Goal: Task Accomplishment & Management: Use online tool/utility

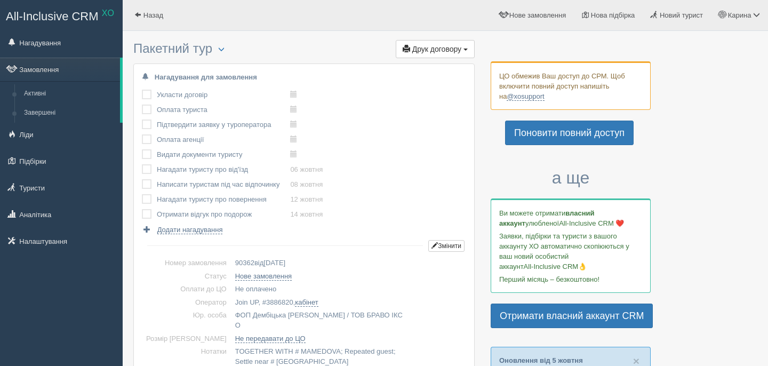
click at [69, 59] on link "Замовлення" at bounding box center [60, 69] width 120 height 23
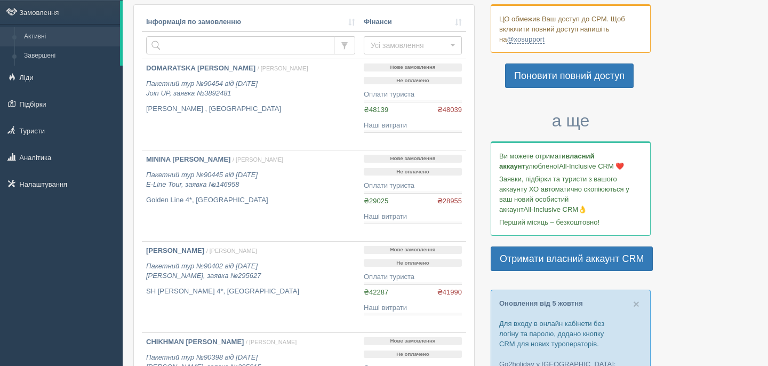
scroll to position [58, 0]
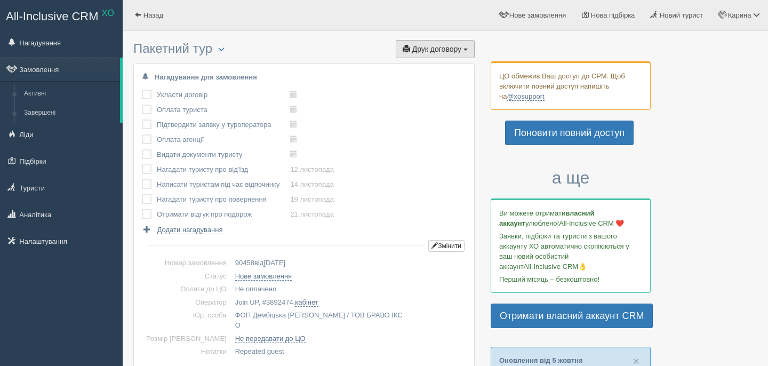
click at [444, 51] on span "Друк договору" at bounding box center [436, 49] width 49 height 9
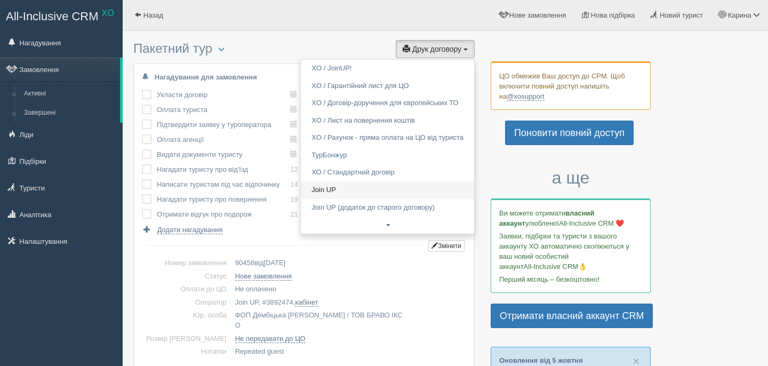
click at [341, 194] on link "Join UP" at bounding box center [387, 190] width 173 height 18
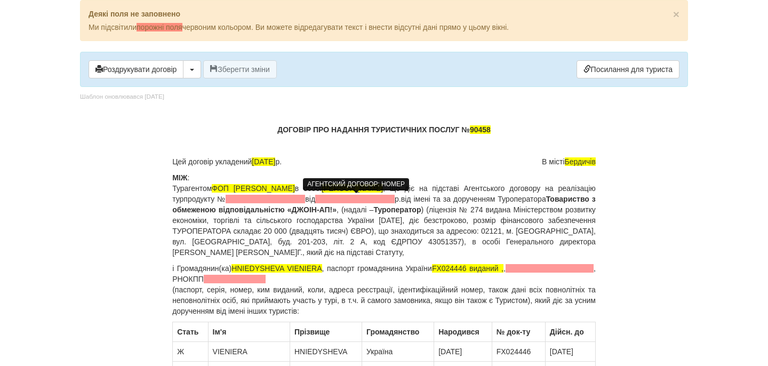
click at [305, 197] on span at bounding box center [266, 199] width 80 height 9
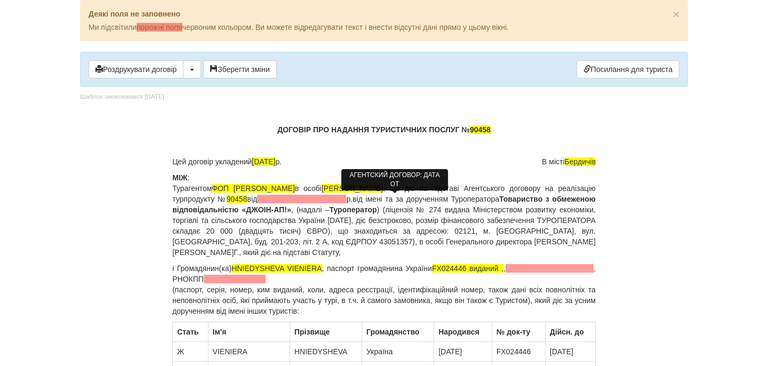
click at [346, 198] on span at bounding box center [301, 199] width 89 height 9
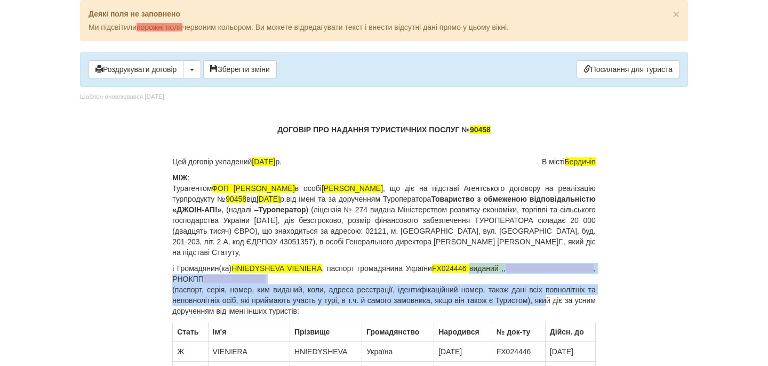
drag, startPoint x: 480, startPoint y: 267, endPoint x: 560, endPoint y: 301, distance: 87.3
click at [560, 301] on p "і Громадянин(ка) HNIEDYSHEVA VIENIERA , паспорт громадянина України FX024446 ви…" at bounding box center [384, 289] width 424 height 53
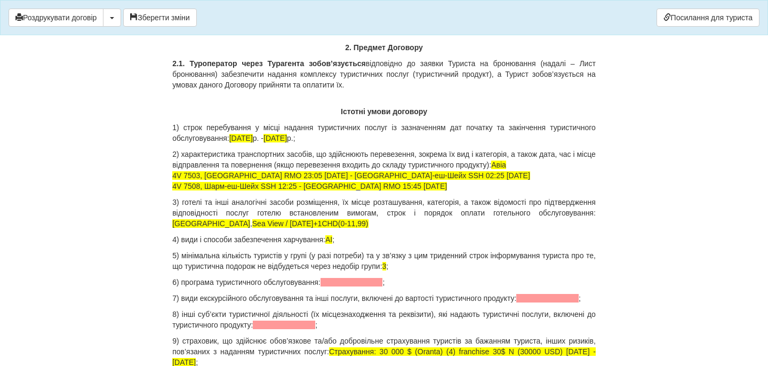
scroll to position [986, 0]
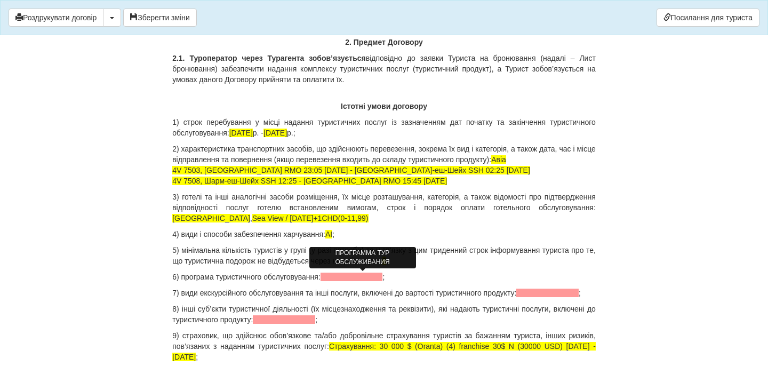
click at [378, 275] on span at bounding box center [352, 277] width 62 height 9
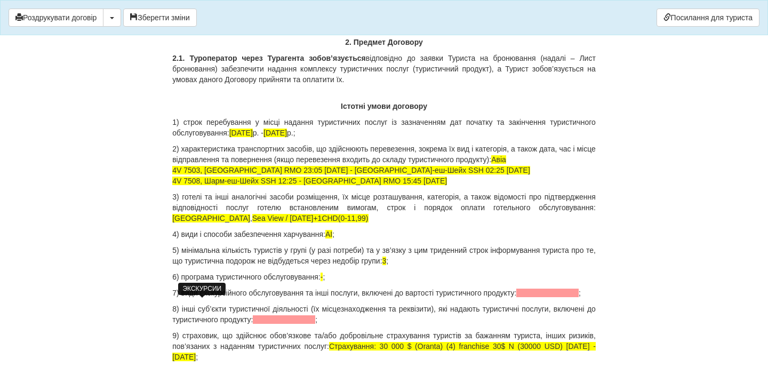
click at [516, 297] on span at bounding box center [547, 293] width 62 height 9
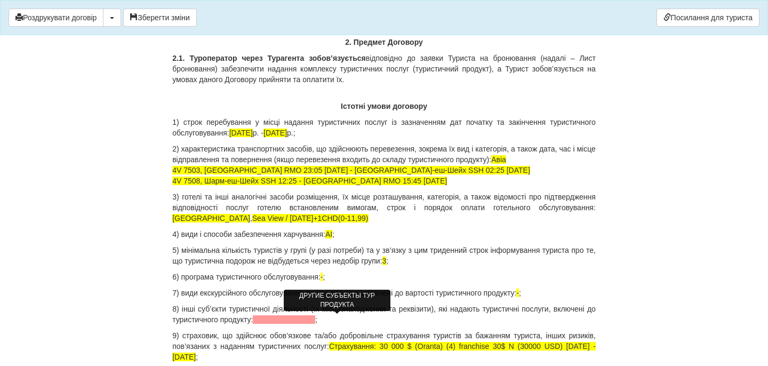
click at [315, 317] on span at bounding box center [284, 319] width 62 height 9
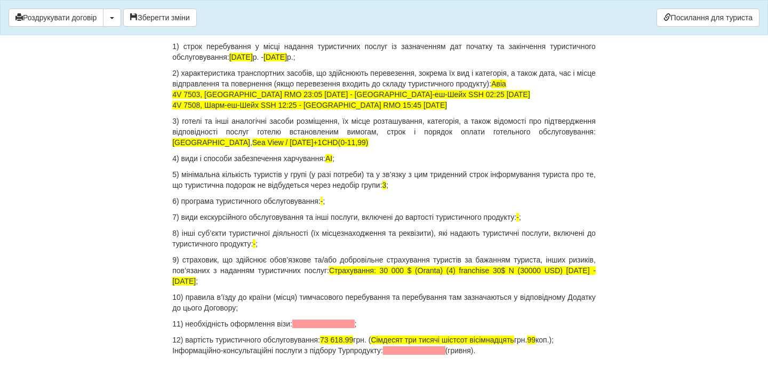
scroll to position [1065, 0]
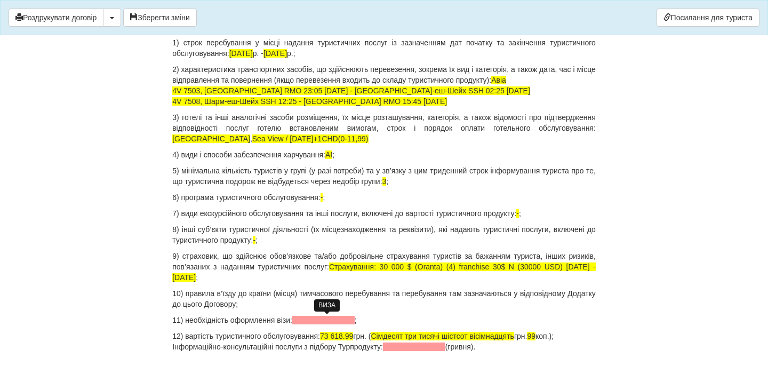
click at [301, 319] on span at bounding box center [323, 320] width 62 height 9
drag, startPoint x: 334, startPoint y: 337, endPoint x: 363, endPoint y: 337, distance: 28.8
click at [353, 337] on span "73 618.99" at bounding box center [336, 336] width 33 height 9
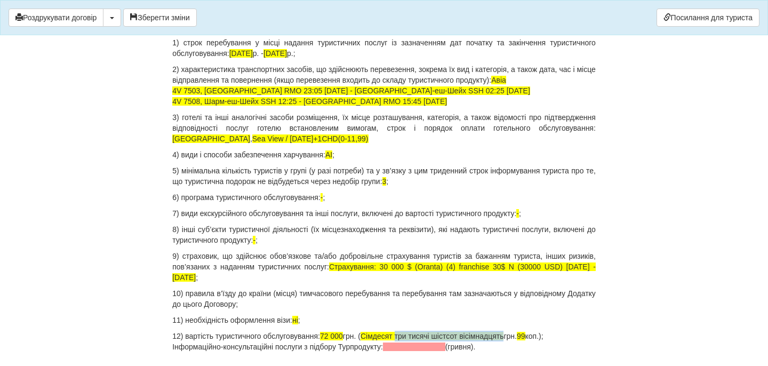
drag, startPoint x: 411, startPoint y: 335, endPoint x: 526, endPoint y: 335, distance: 114.7
click at [526, 336] on p "12) вартість туристичного обслуговування: 72 000 грн. ( Сімдесят три тисячі шіс…" at bounding box center [384, 341] width 424 height 21
click at [449, 334] on span "99" at bounding box center [445, 336] width 9 height 9
click at [496, 335] on p "12) вартість туристичного обслуговування: 72 000 грн. ( Сімдесят дві тисячі грн…" at bounding box center [384, 341] width 424 height 21
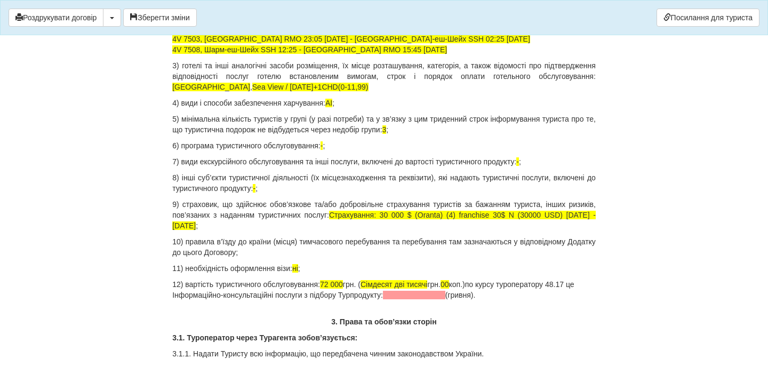
scroll to position [1130, 0]
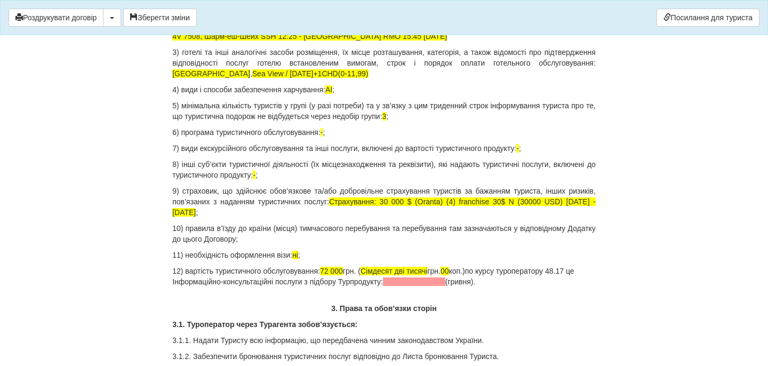
drag, startPoint x: 482, startPoint y: 295, endPoint x: 162, endPoint y: 296, distance: 320.7
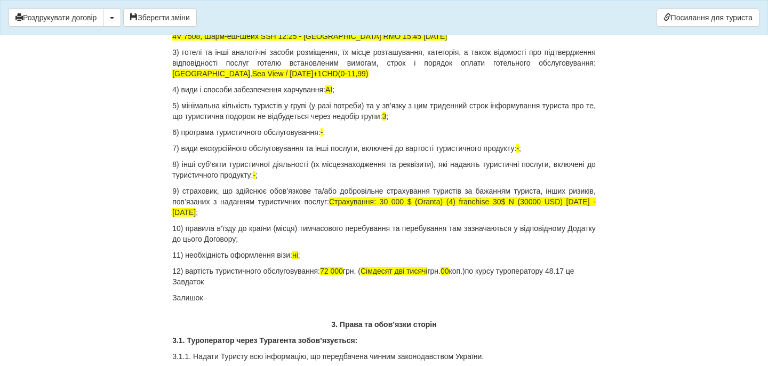
click at [231, 287] on p "12) вартість туристичного обслуговування: 72 000 грн. ( Сімдесят дві тисячі грн…" at bounding box center [384, 276] width 424 height 21
click at [207, 287] on p "12) вартість туристичного обслуговування: 72 000 грн. ( Сімдесят дві тисячі грн…" at bounding box center [384, 276] width 424 height 21
click at [322, 287] on p "12) вартість туристичного обслуговування: 72 000 грн. ( Сімдесят дві тисячі грн…" at bounding box center [384, 276] width 424 height 21
click at [253, 303] on p "Залишок" at bounding box center [384, 297] width 424 height 11
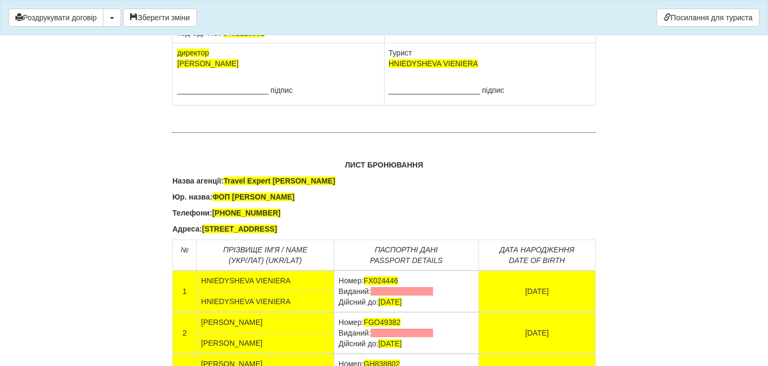
scroll to position [6871, 0]
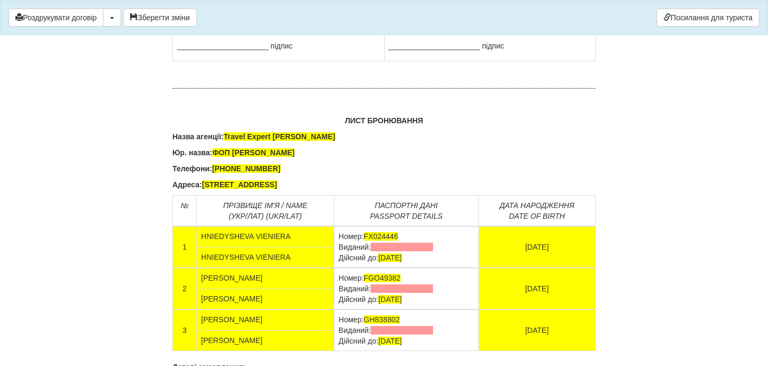
drag, startPoint x: 460, startPoint y: 86, endPoint x: 473, endPoint y: 108, distance: 24.6
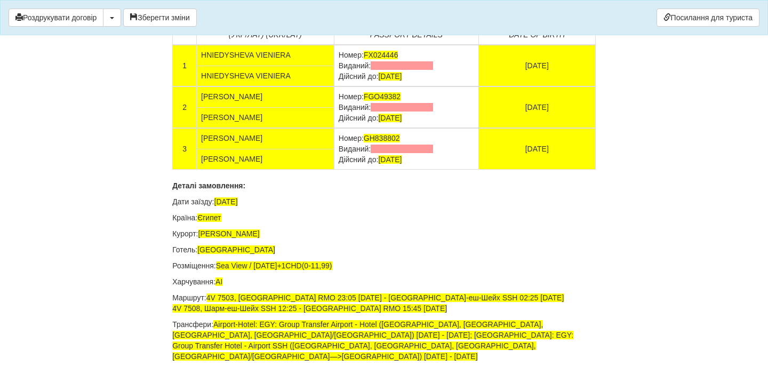
scroll to position [7054, 0]
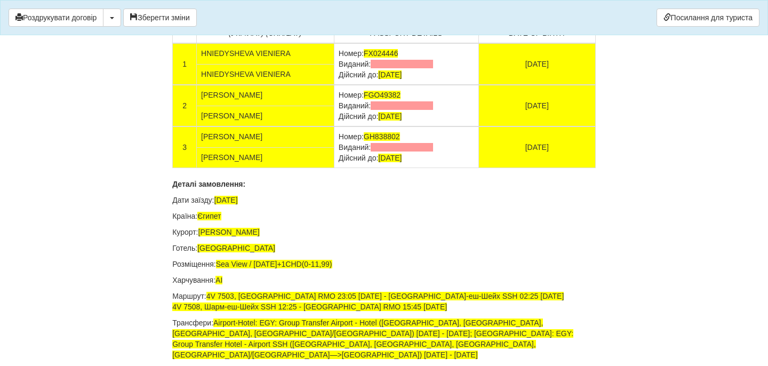
drag, startPoint x: 436, startPoint y: 256, endPoint x: 336, endPoint y: 257, distance: 100.9
click at [336, 85] on td "Номер: FX024446 Виданий: Дійсний до: 05.08.2029" at bounding box center [406, 64] width 145 height 42
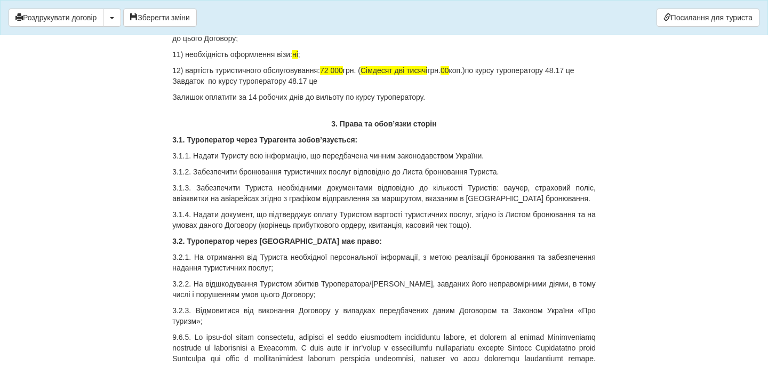
scroll to position [1298, 0]
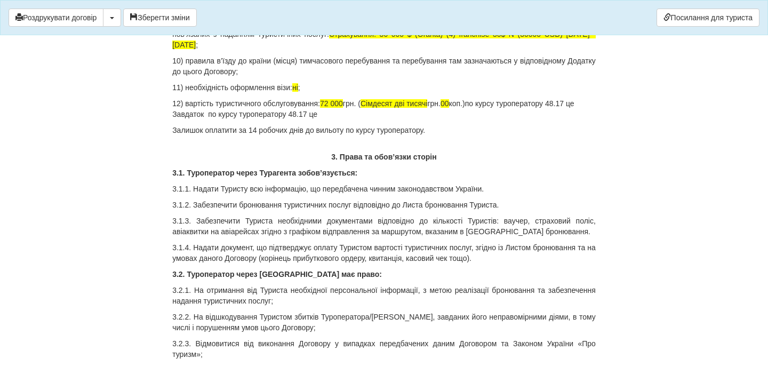
click at [206, 120] on p "12) вартість туристичного обслуговування: 72 000 грн. ( Сімдесят дві тисячі грн…" at bounding box center [384, 108] width 424 height 21
click at [209, 115] on p "12) вартість туристичного обслуговування: 72 000 грн. ( Сімдесят дві тисячі грн…" at bounding box center [384, 108] width 424 height 21
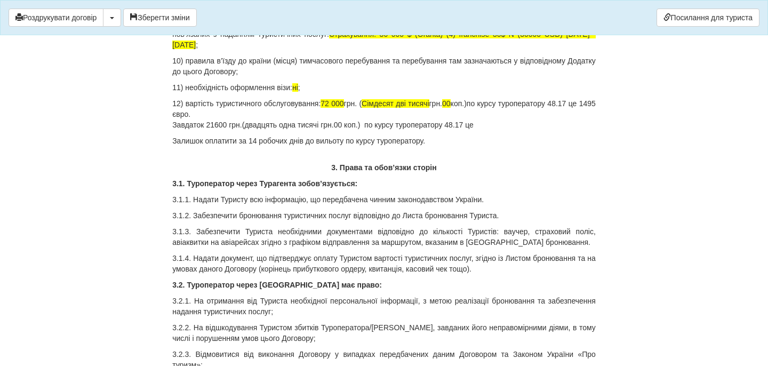
click at [506, 129] on p "12) вартість туристичного обслуговування: 72 000 грн. ( Сімдесят дві тисячі грн…" at bounding box center [384, 114] width 424 height 32
click at [205, 141] on p "Залишок оплатити за 14 робочих днів до вильоту по курсу туроператору." at bounding box center [384, 141] width 424 height 11
click at [325, 126] on p "12) вартість туристичного обслуговування: 72 000 грн. ( Сімдесят дві тисячі грн…" at bounding box center [384, 114] width 424 height 32
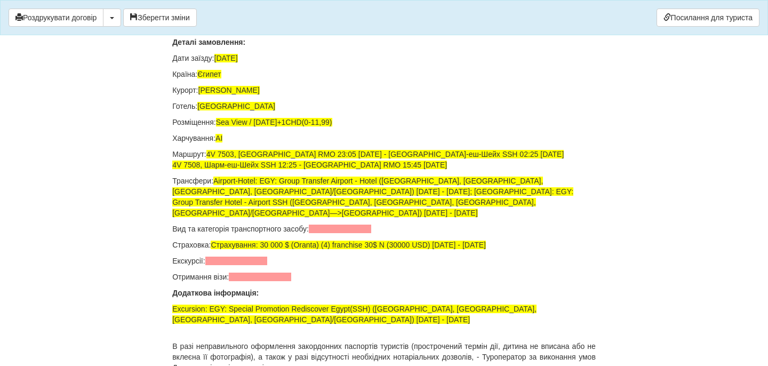
scroll to position [7231, 0]
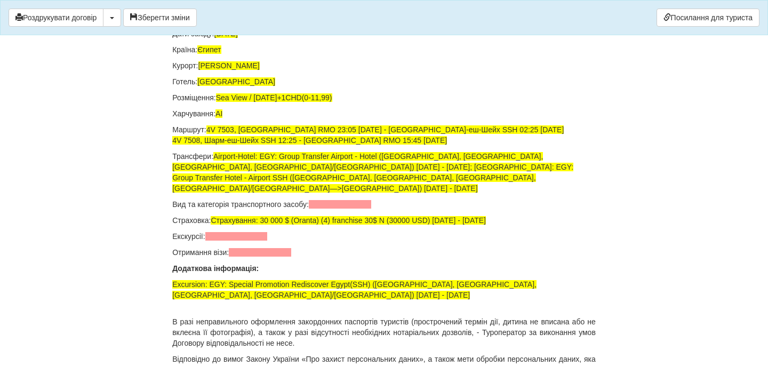
drag, startPoint x: 432, startPoint y: 121, endPoint x: 333, endPoint y: 121, distance: 98.7
drag, startPoint x: 432, startPoint y: 158, endPoint x: 333, endPoint y: 159, distance: 98.7
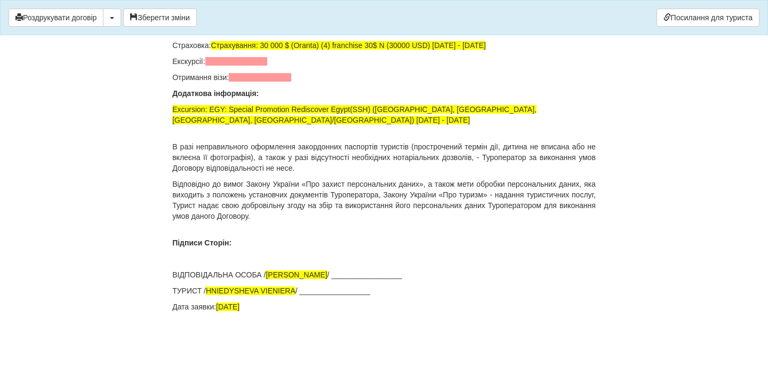
scroll to position [7431, 0]
click at [338, 34] on span at bounding box center [340, 29] width 62 height 9
click at [239, 67] on p "Екскурсії:" at bounding box center [384, 61] width 424 height 11
click at [239, 66] on span at bounding box center [236, 61] width 62 height 9
click at [245, 82] on span at bounding box center [260, 77] width 62 height 9
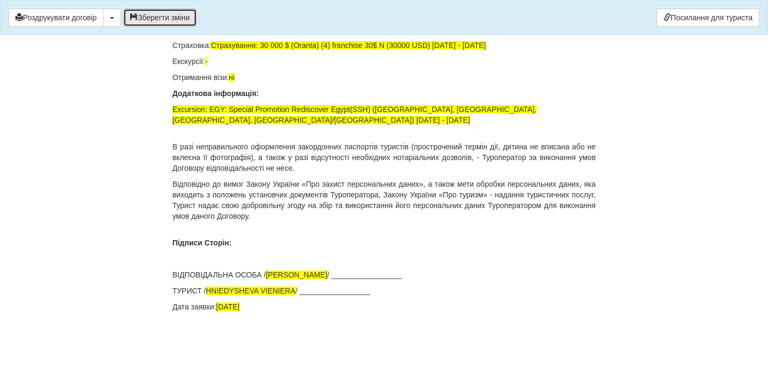
click at [187, 14] on button "Зберегти зміни" at bounding box center [160, 18] width 74 height 18
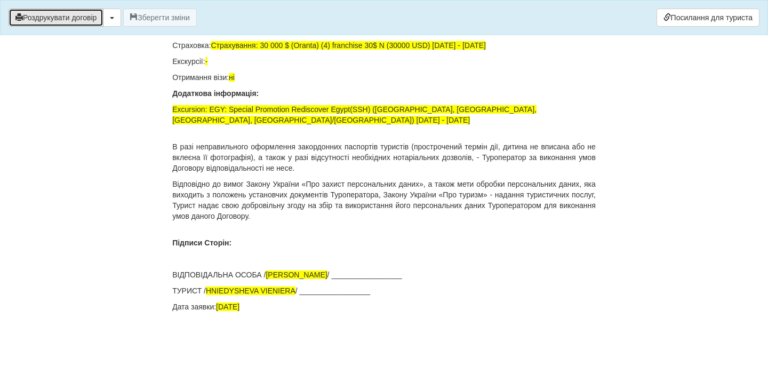
click at [69, 22] on button "Роздрукувати договір" at bounding box center [56, 18] width 95 height 18
